Goal: Task Accomplishment & Management: Complete application form

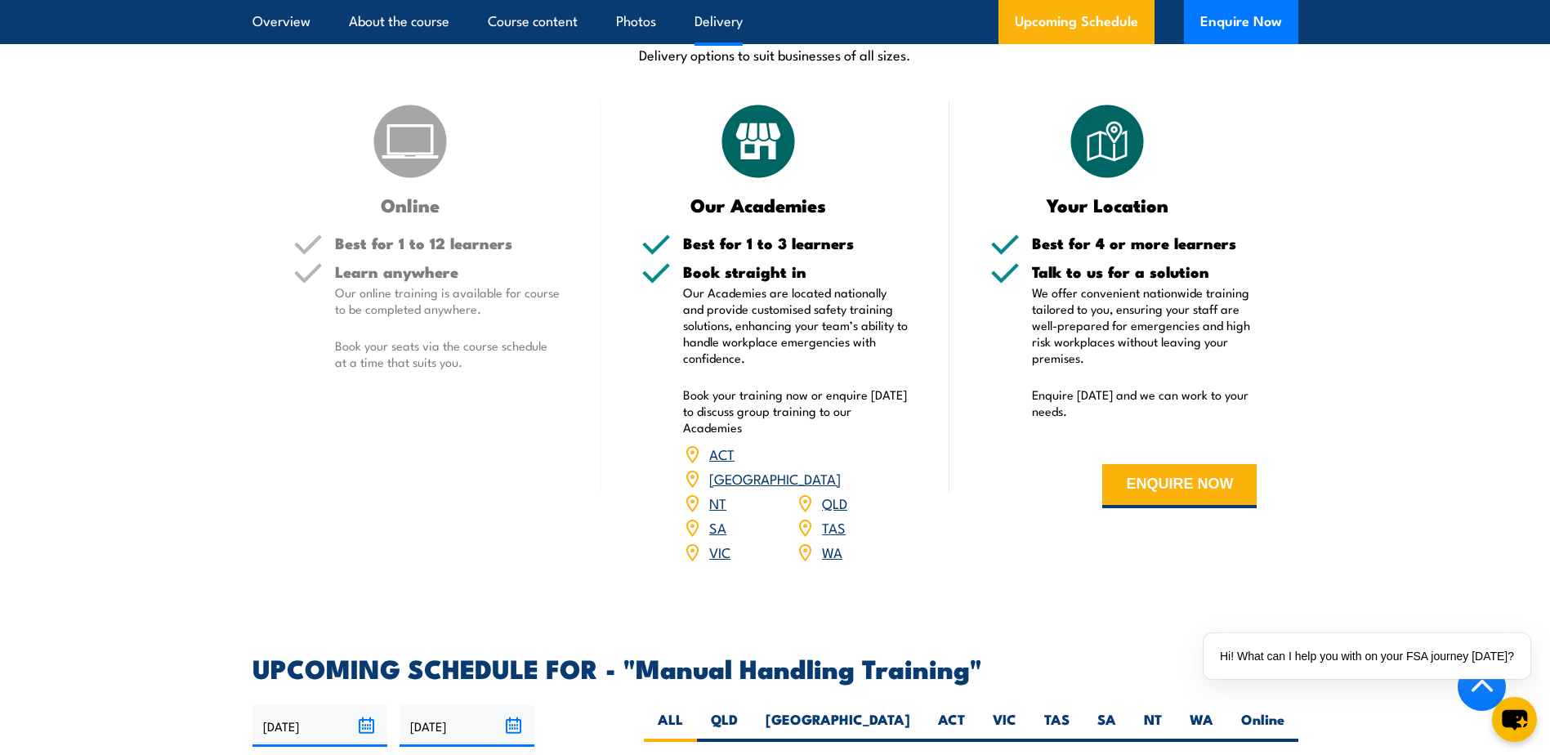
scroll to position [1907, 0]
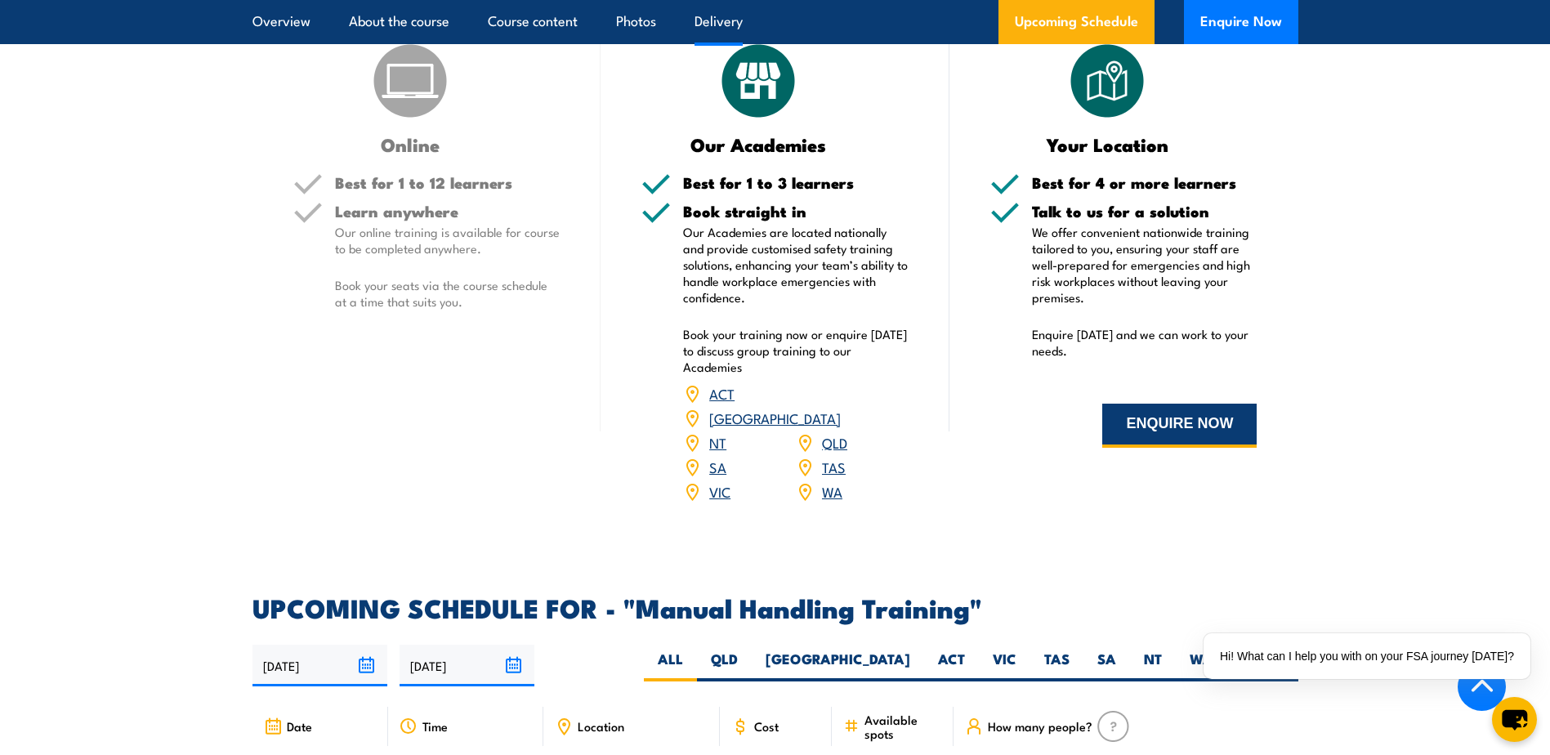
click at [1165, 440] on button "ENQUIRE NOW" at bounding box center [1180, 426] width 154 height 44
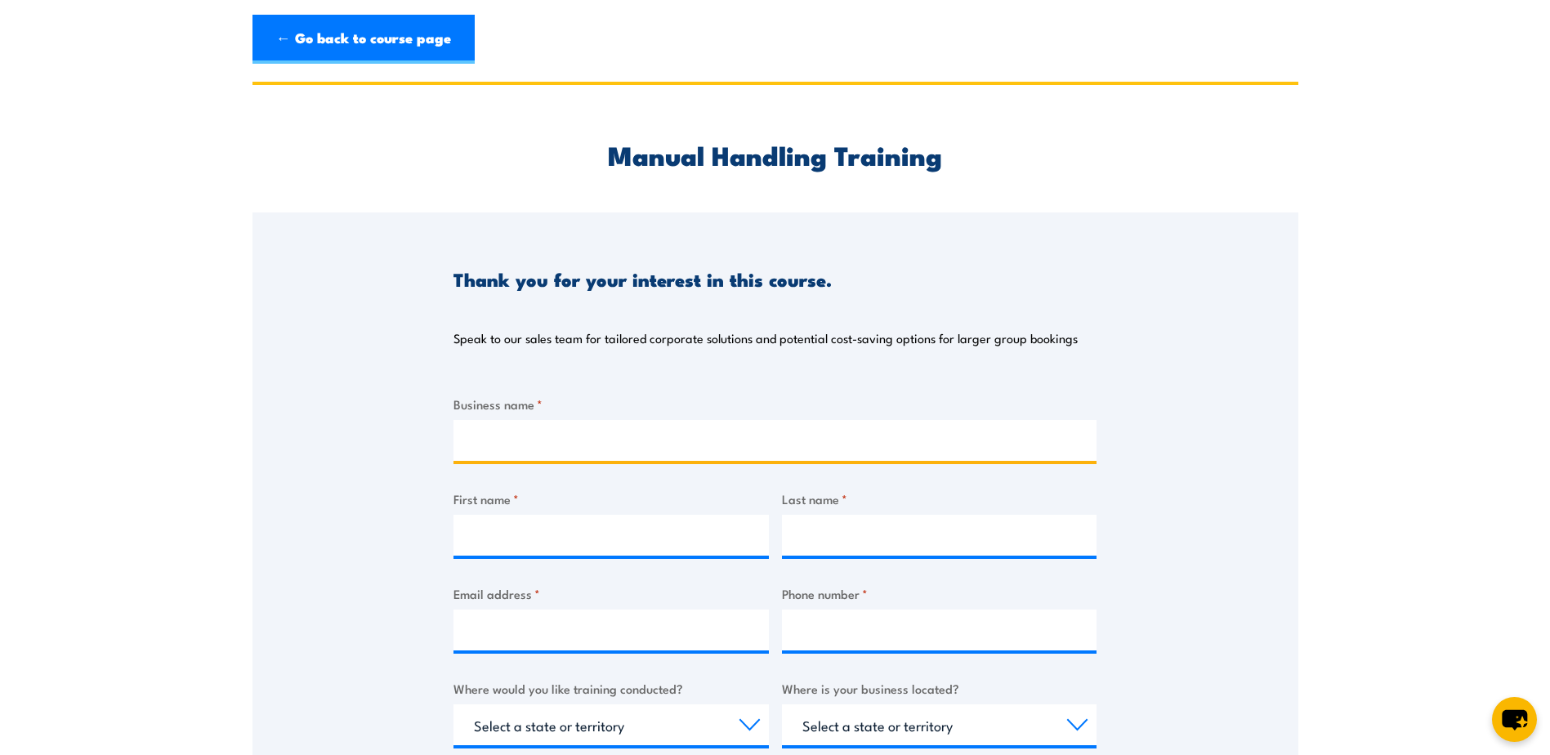
click at [570, 444] on input "Business name *" at bounding box center [775, 440] width 643 height 41
type input "Trelleborg"
type input "Hani William"
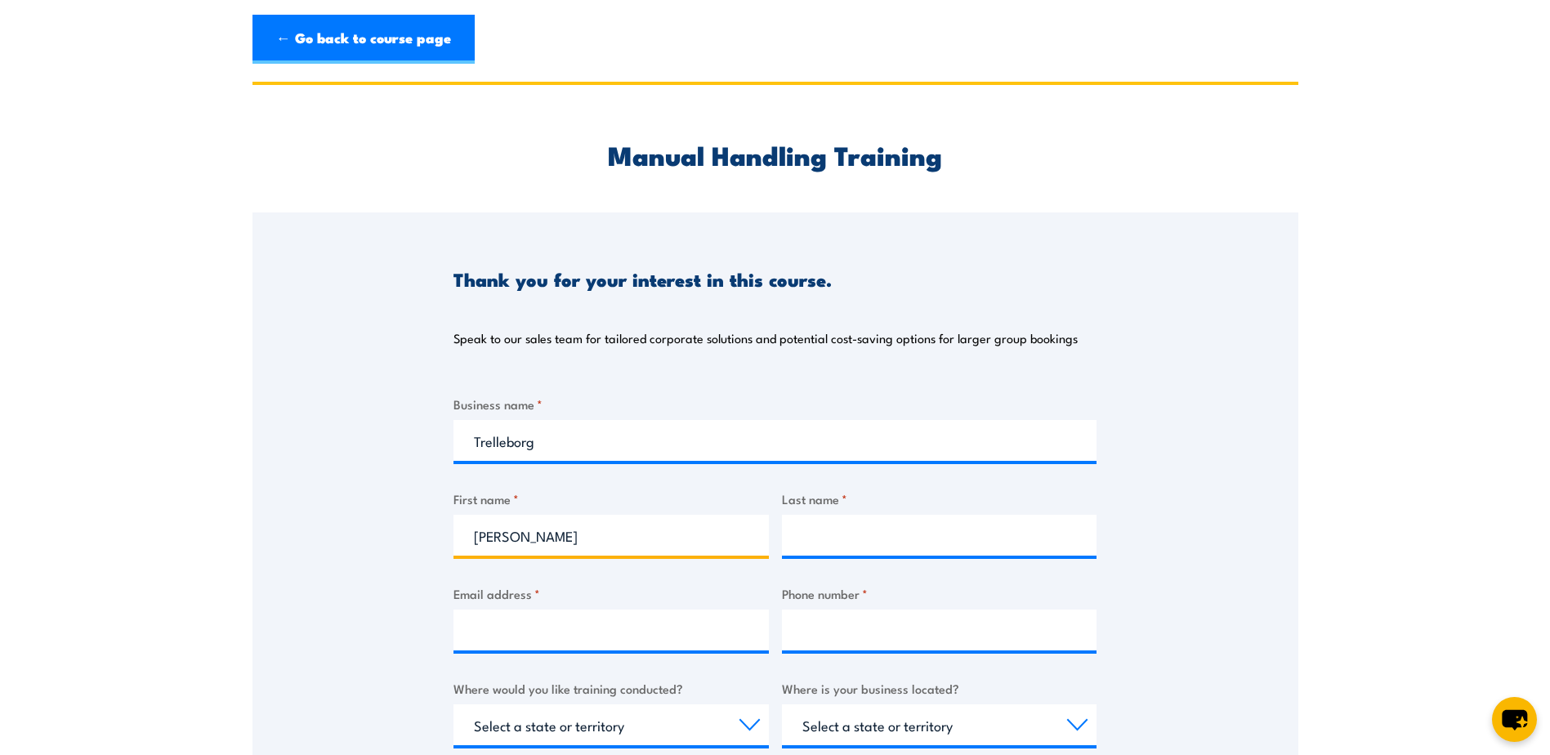
type input "Ibrahim"
type input "hani.william@trelleborg.com"
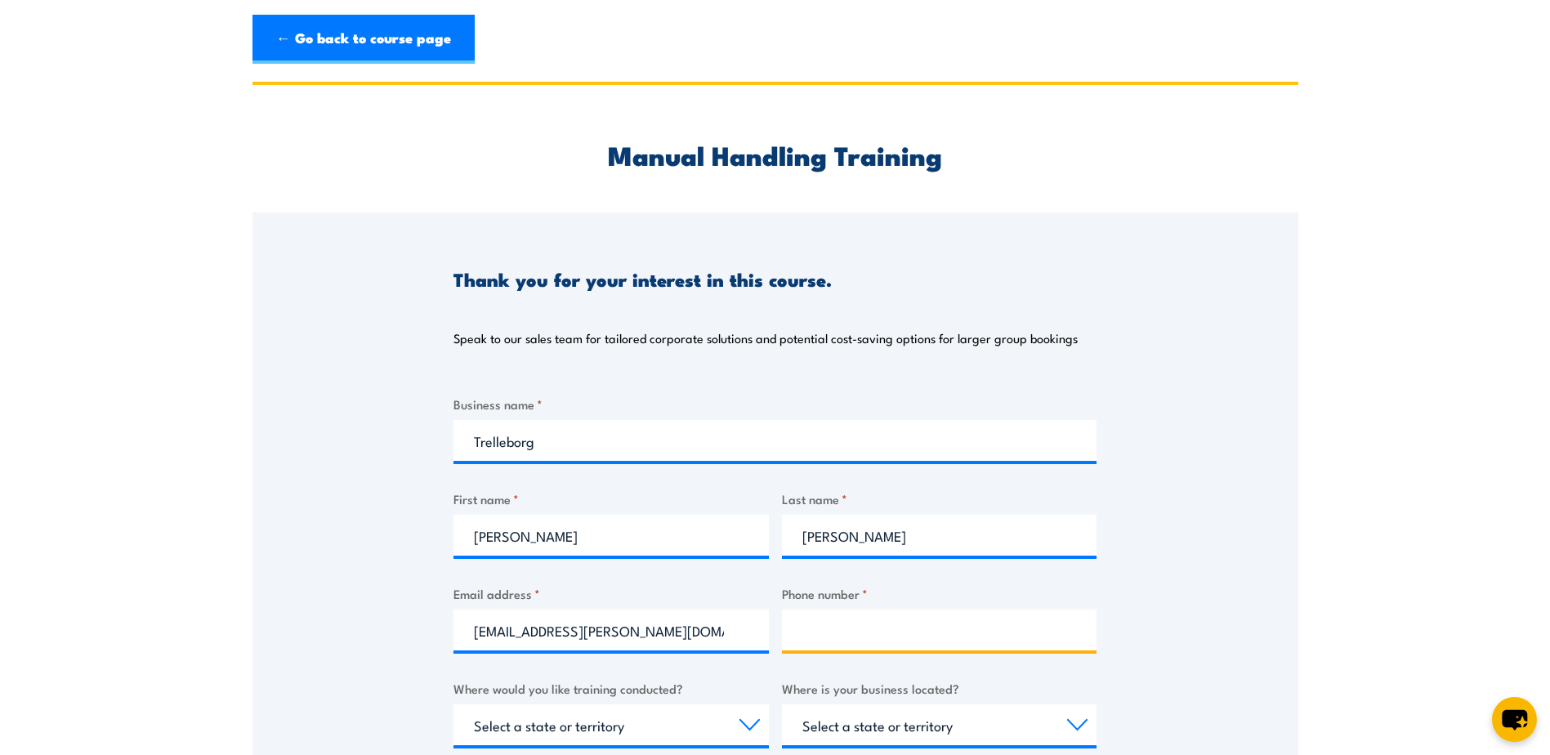
type input "0427990283"
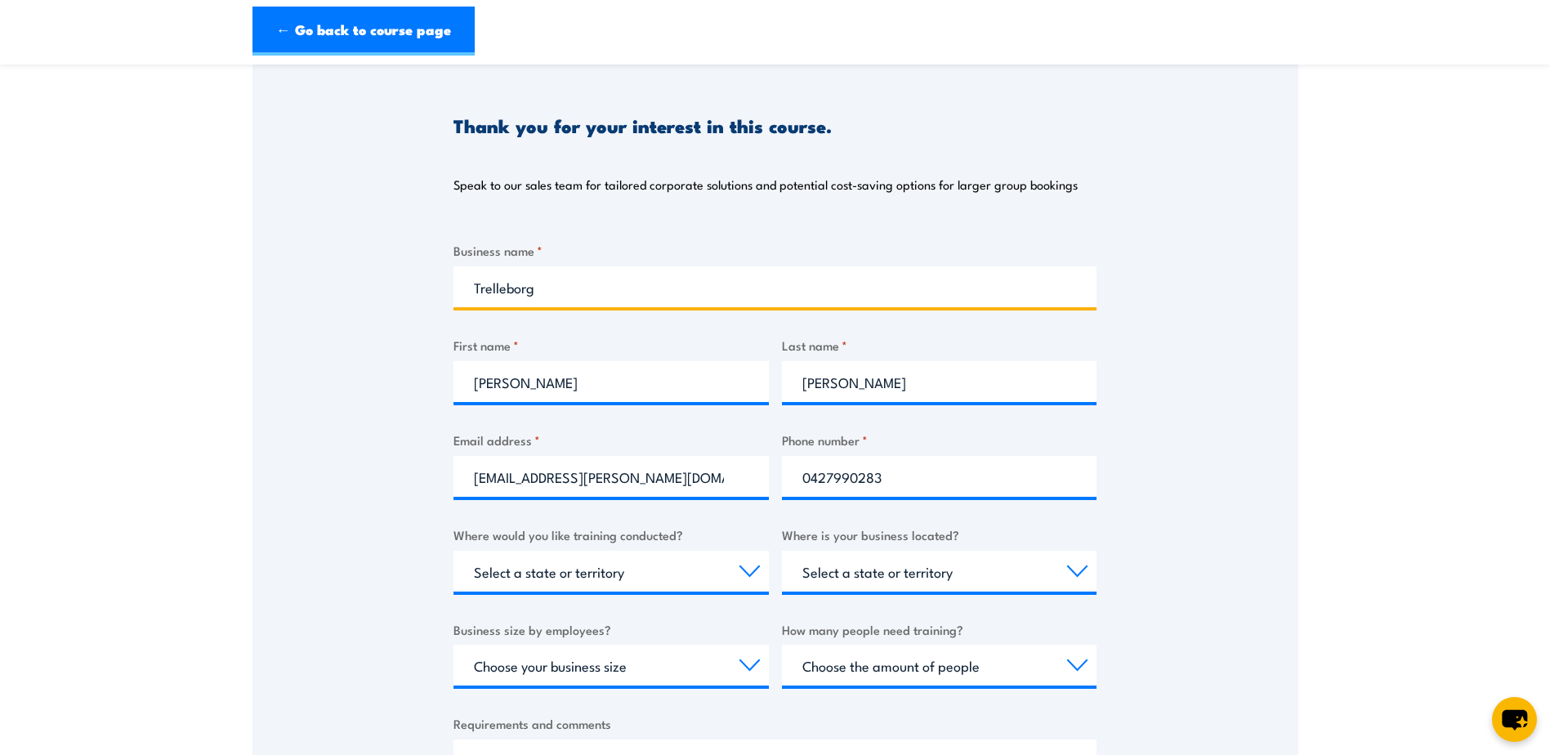
scroll to position [190, 0]
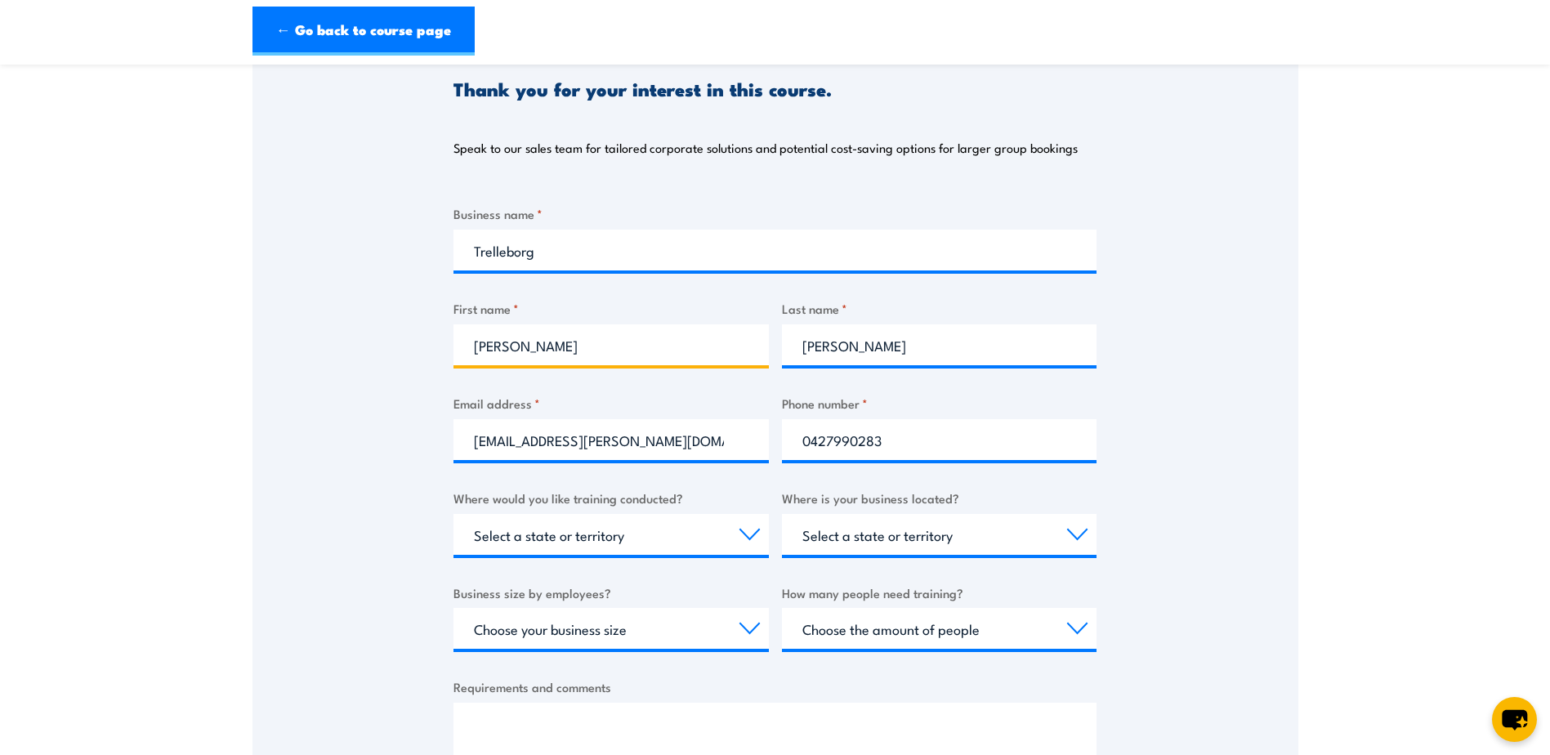
drag, startPoint x: 588, startPoint y: 350, endPoint x: 503, endPoint y: 351, distance: 84.2
click at [503, 351] on input "Hani William" at bounding box center [611, 344] width 315 height 41
type input "Hani"
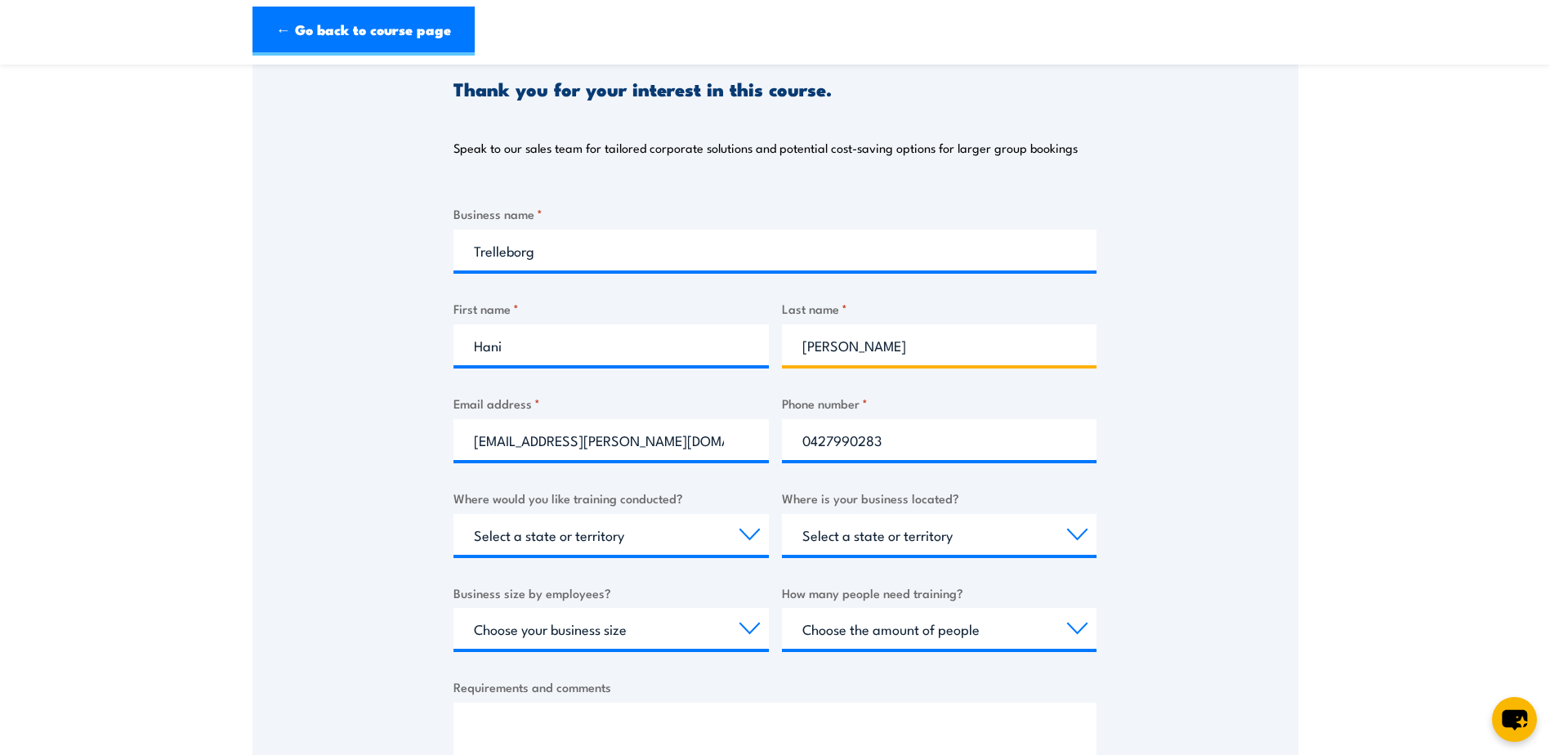
drag, startPoint x: 773, startPoint y: 344, endPoint x: 743, endPoint y: 341, distance: 30.4
click at [743, 342] on div "Business name * Trelleborg First name * Hani Last name * Ibrahim Email address …" at bounding box center [775, 511] width 643 height 615
type input "William"
click at [1288, 373] on div "Thank you for your interest in this course. Speak to our sales team for tailore…" at bounding box center [776, 430] width 1046 height 816
click at [585, 538] on select "Select a state or territory Nationally - multiple locations QLD NSW VIC SA ACT …" at bounding box center [611, 534] width 315 height 41
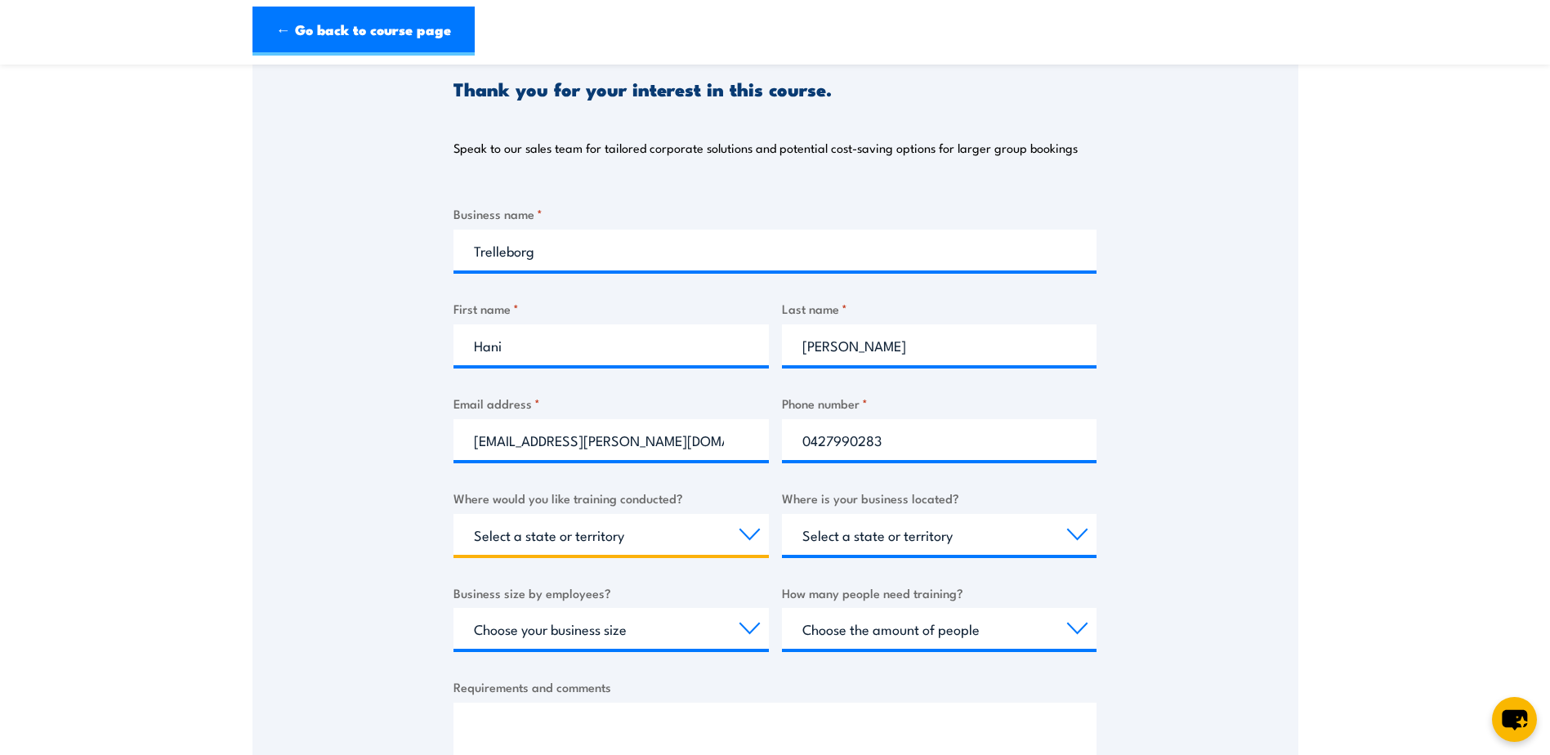
select select "VIC"
click at [454, 514] on select "Select a state or territory Nationally - multiple locations QLD NSW VIC SA ACT …" at bounding box center [611, 534] width 315 height 41
click at [901, 530] on select "Select a state or territory QLD NSW VIC SA ACT WA TAS NT" at bounding box center [939, 534] width 315 height 41
select select "VIC"
click at [782, 514] on select "Select a state or territory QLD NSW VIC SA ACT WA TAS NT" at bounding box center [939, 534] width 315 height 41
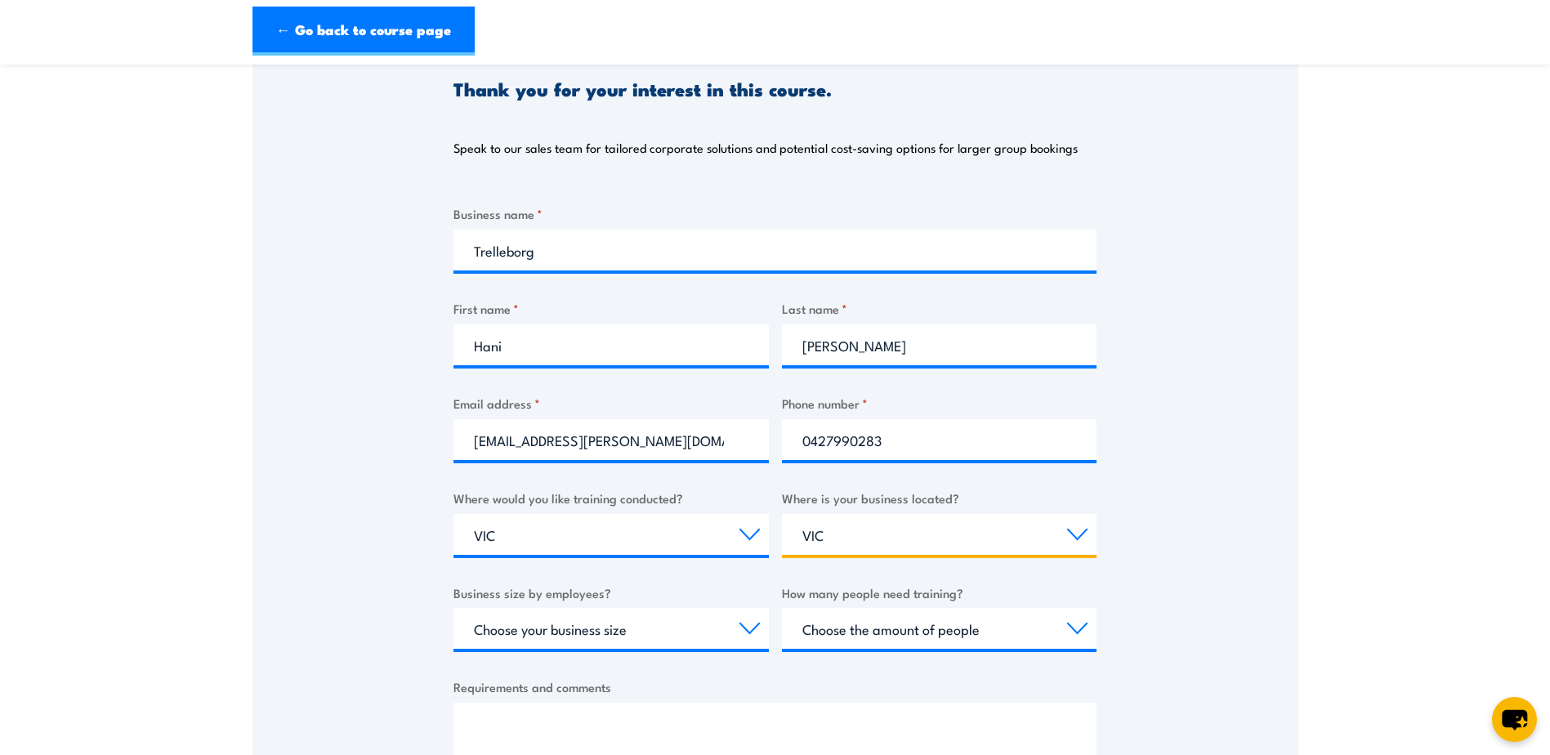
scroll to position [382, 0]
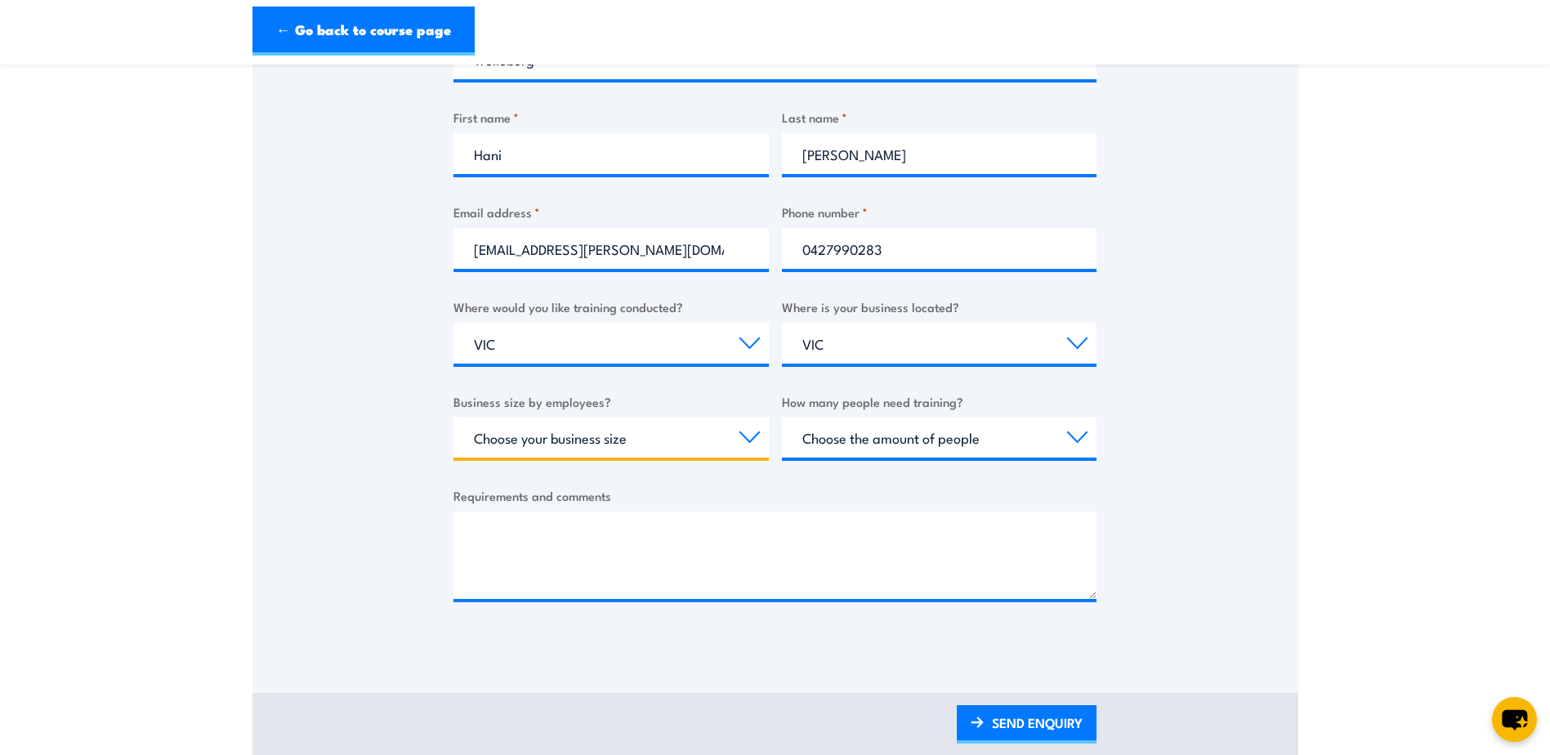
click at [542, 443] on select "Choose your business size 1 to 19 20 to 199 200+" at bounding box center [611, 437] width 315 height 41
select select "20 to 199"
click at [454, 417] on select "Choose your business size 1 to 19 20 to 199 200+" at bounding box center [611, 437] width 315 height 41
click at [928, 445] on select "Choose the amount of people 1 to 4 5 to 19 20+" at bounding box center [939, 437] width 315 height 41
select select "5 to 19"
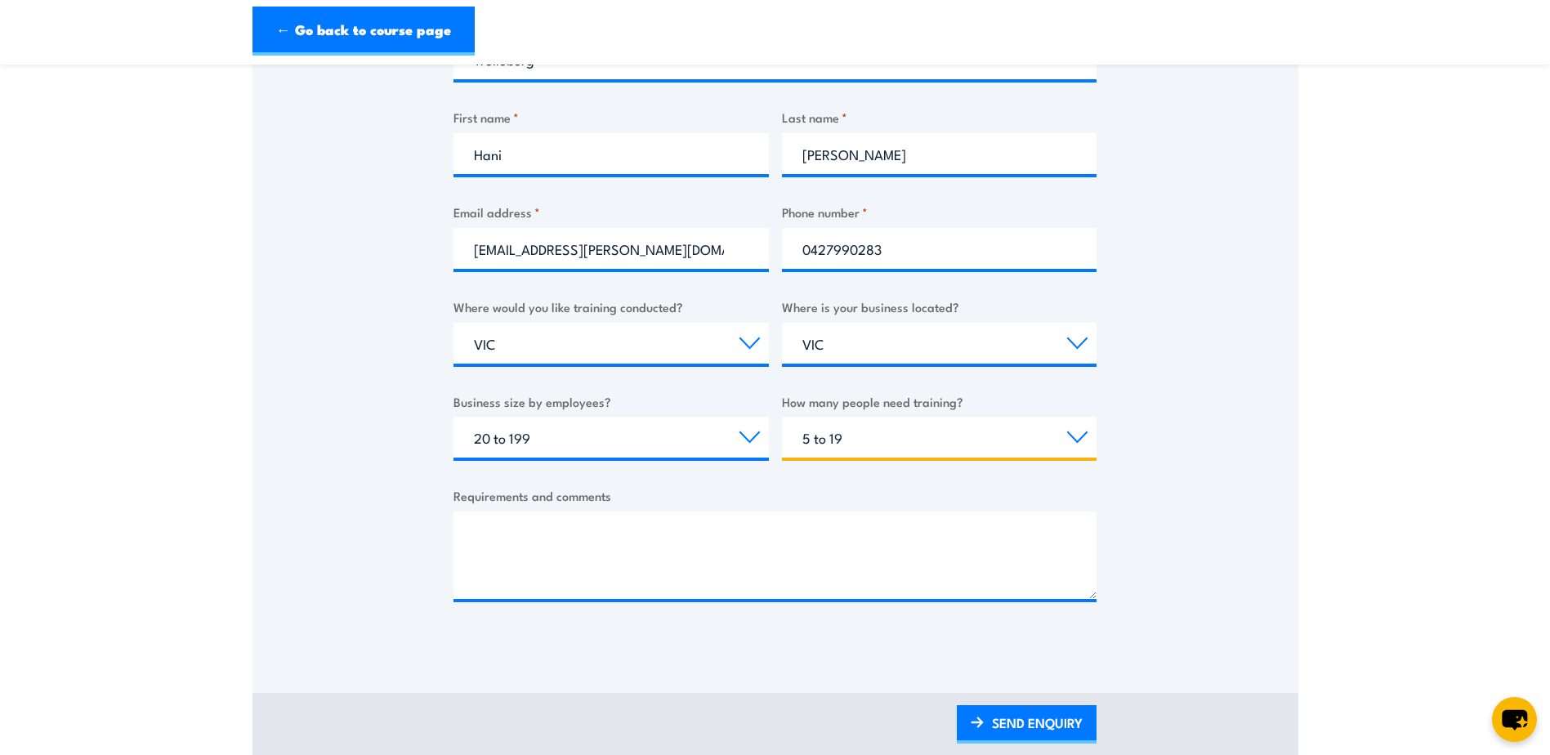
click at [782, 417] on select "Choose the amount of people 1 to 4 5 to 19 20+" at bounding box center [939, 437] width 315 height 41
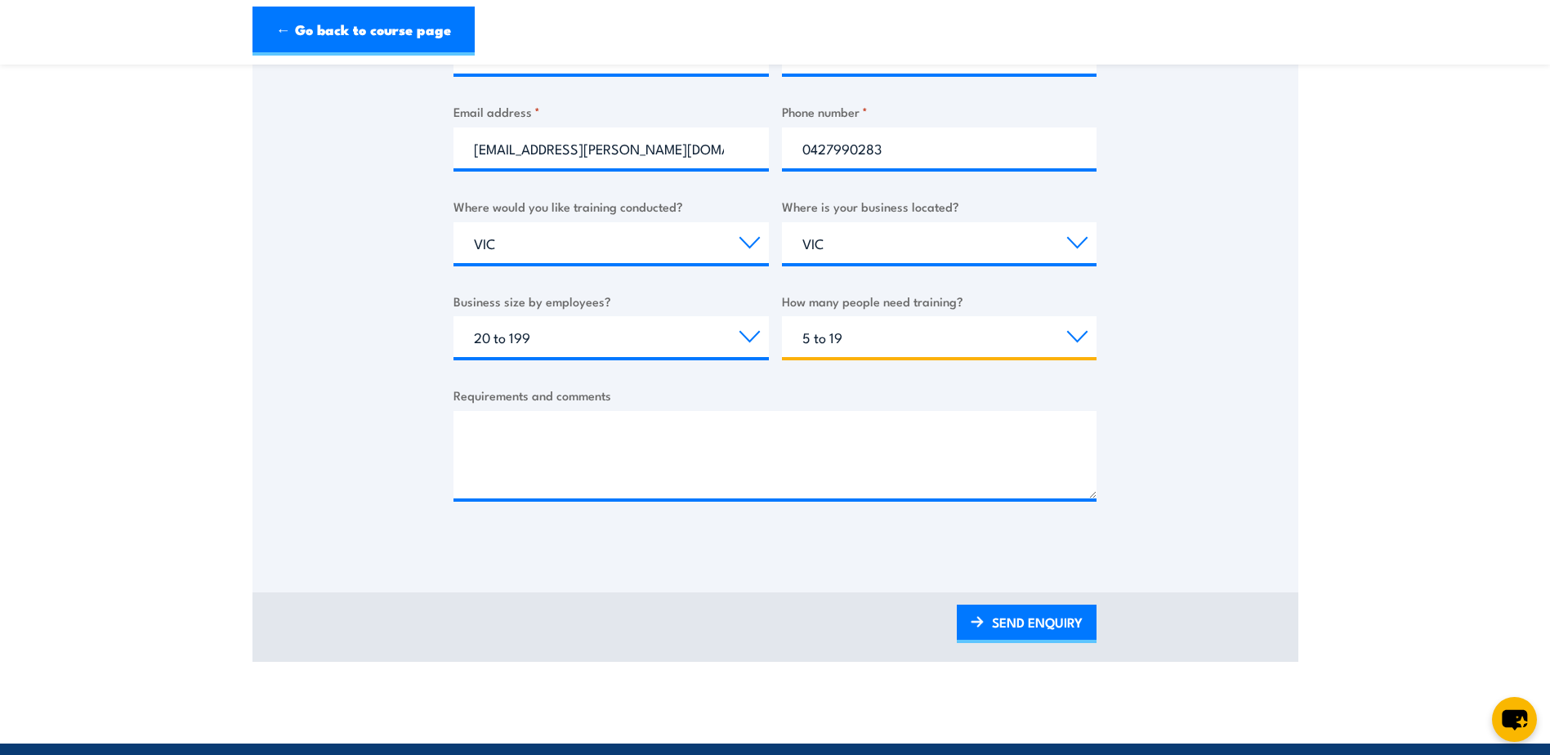
scroll to position [572, 0]
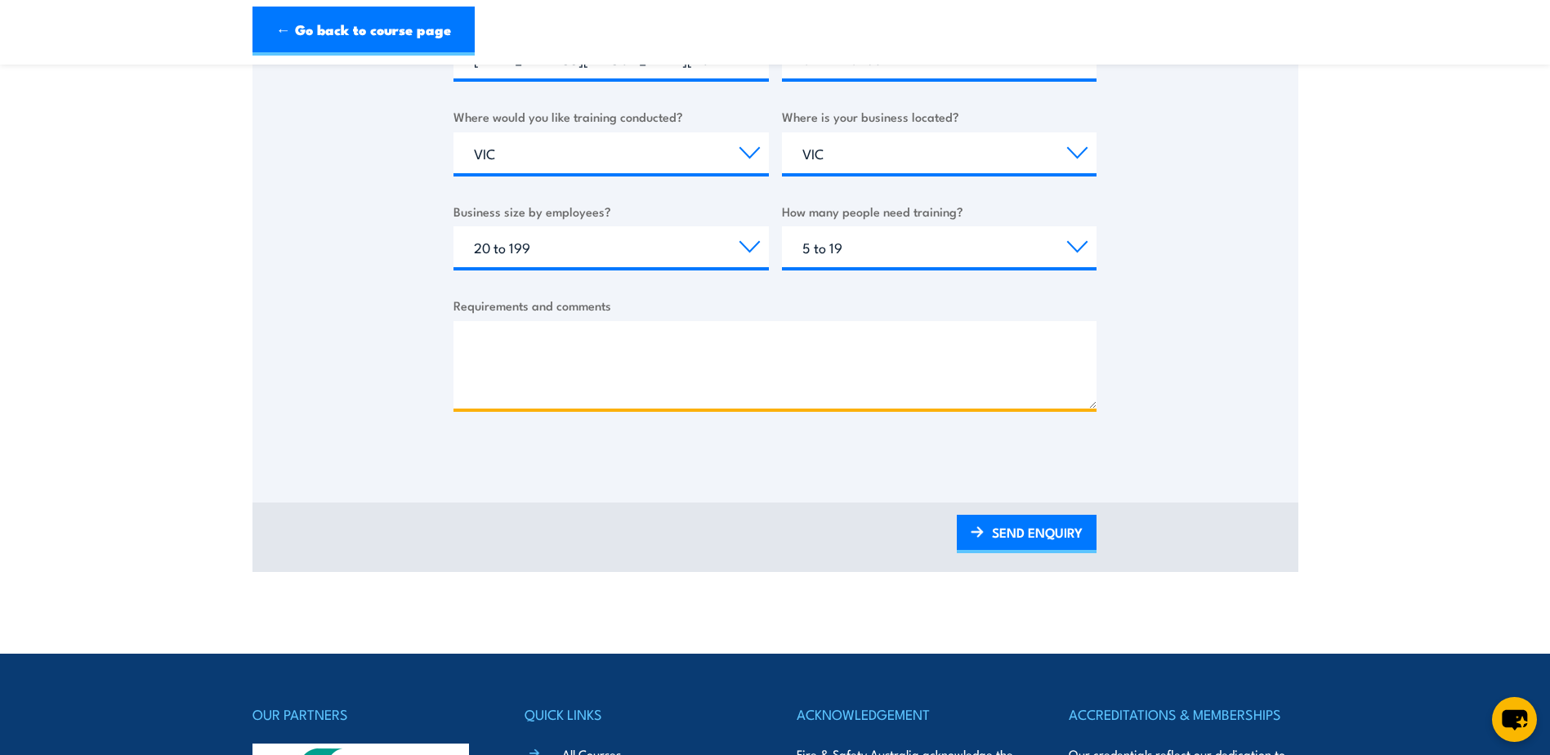
click at [643, 343] on textarea "Requirements and comments" at bounding box center [775, 364] width 643 height 87
click at [609, 340] on textarea "Please provide a quote for providing the training at our premises in Noble Park…" at bounding box center [775, 364] width 643 height 87
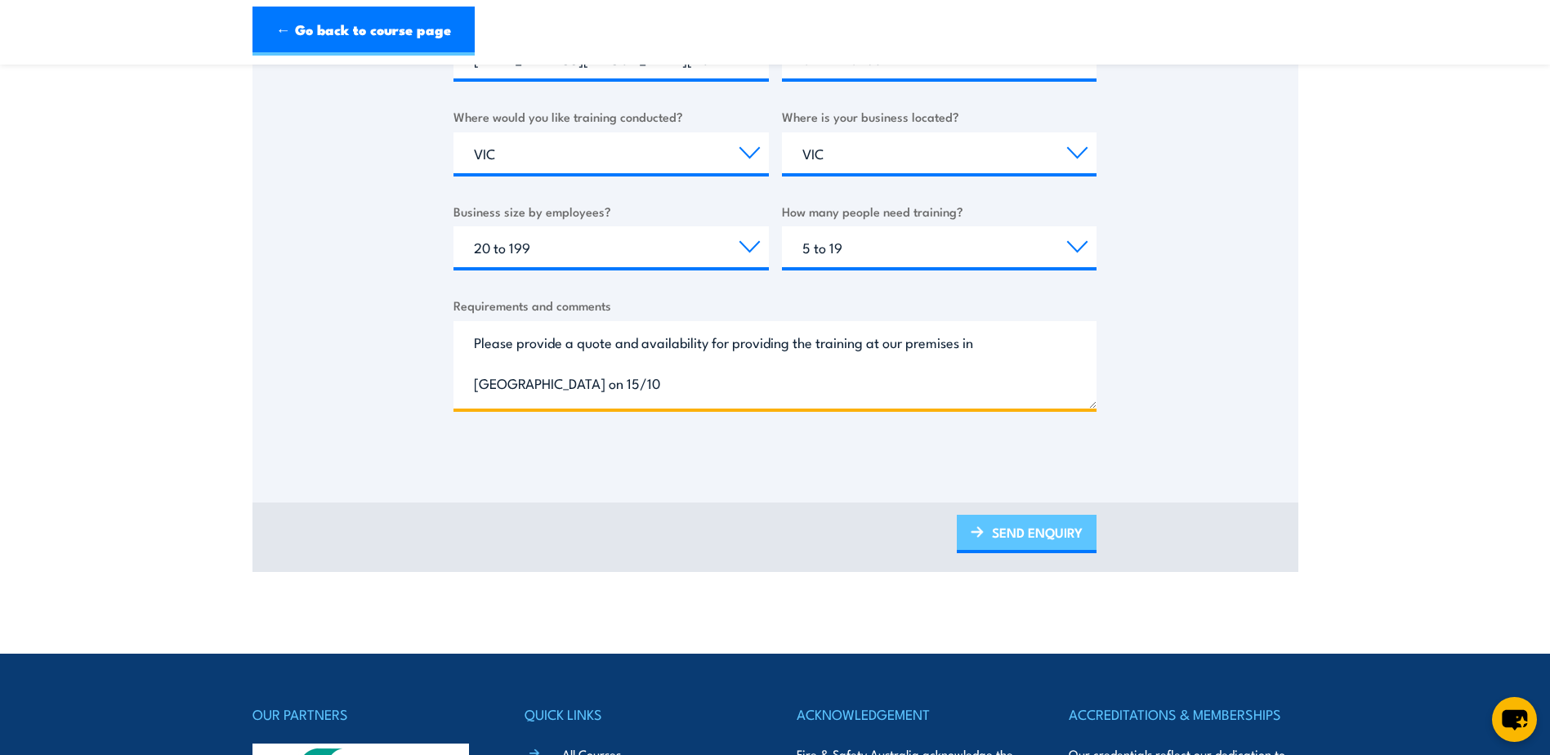
type textarea "Please provide a quote and availability for providing the training at our premi…"
click at [1046, 537] on link "SEND ENQUIRY" at bounding box center [1027, 534] width 140 height 38
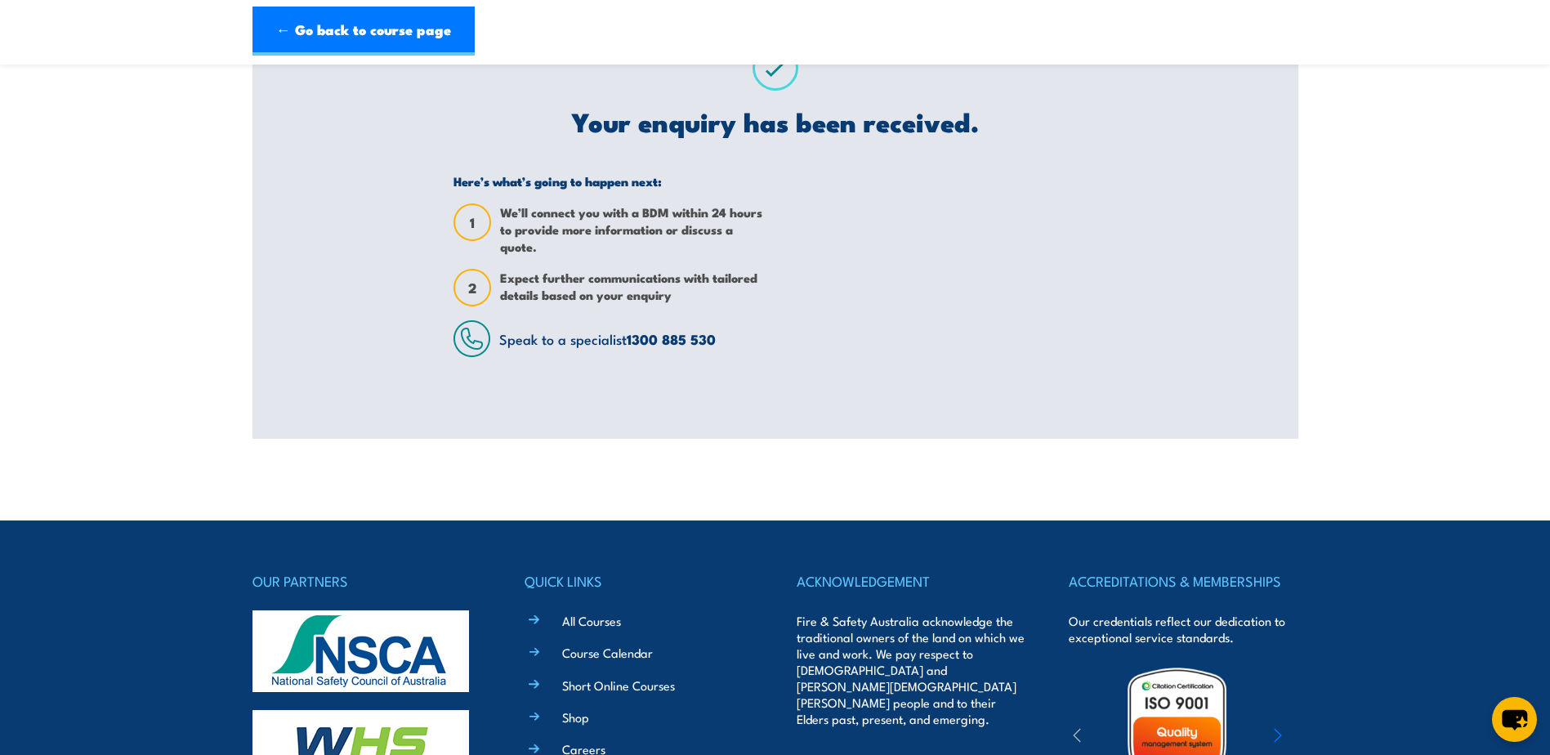
scroll to position [0, 0]
